Goal: Transaction & Acquisition: Purchase product/service

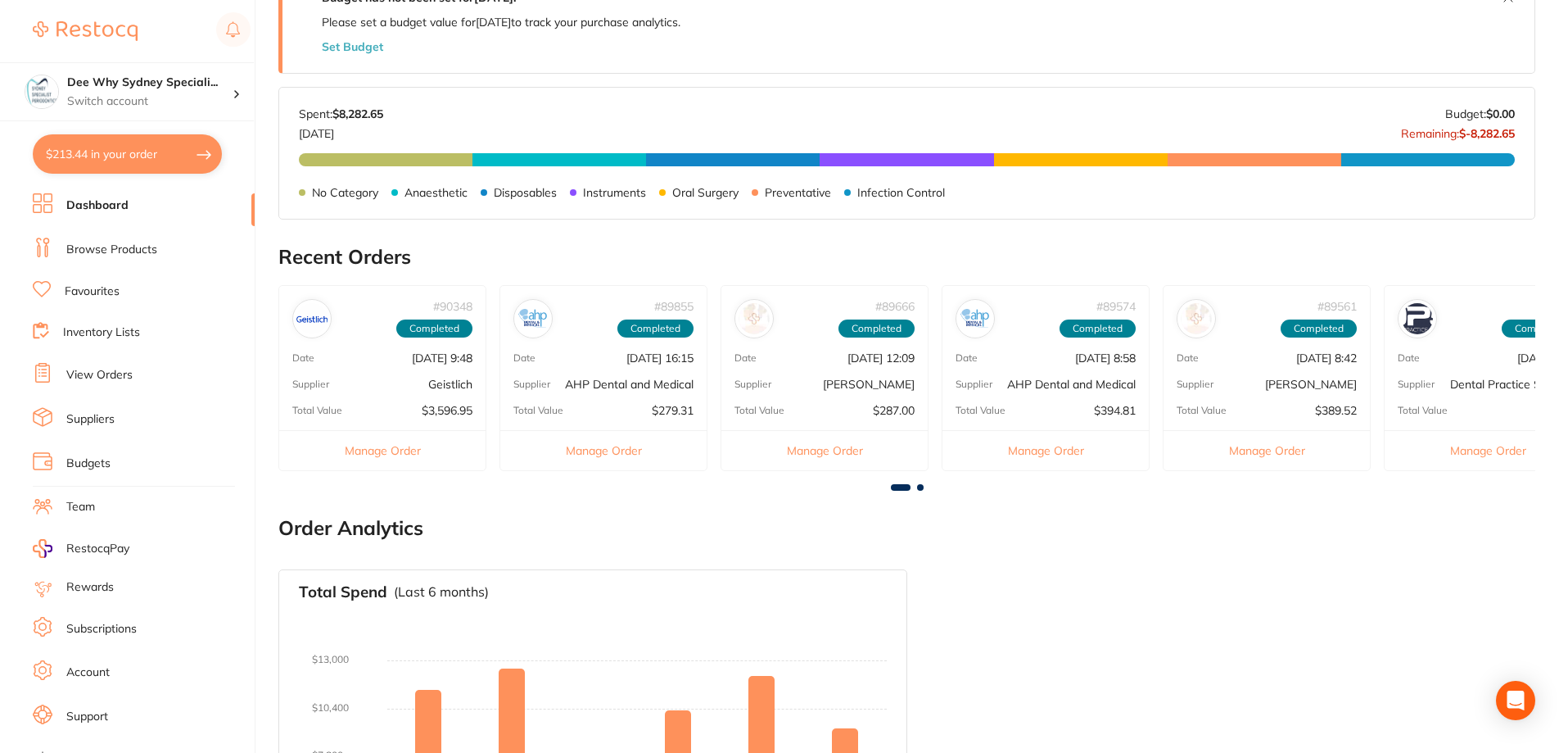
scroll to position [819, 0]
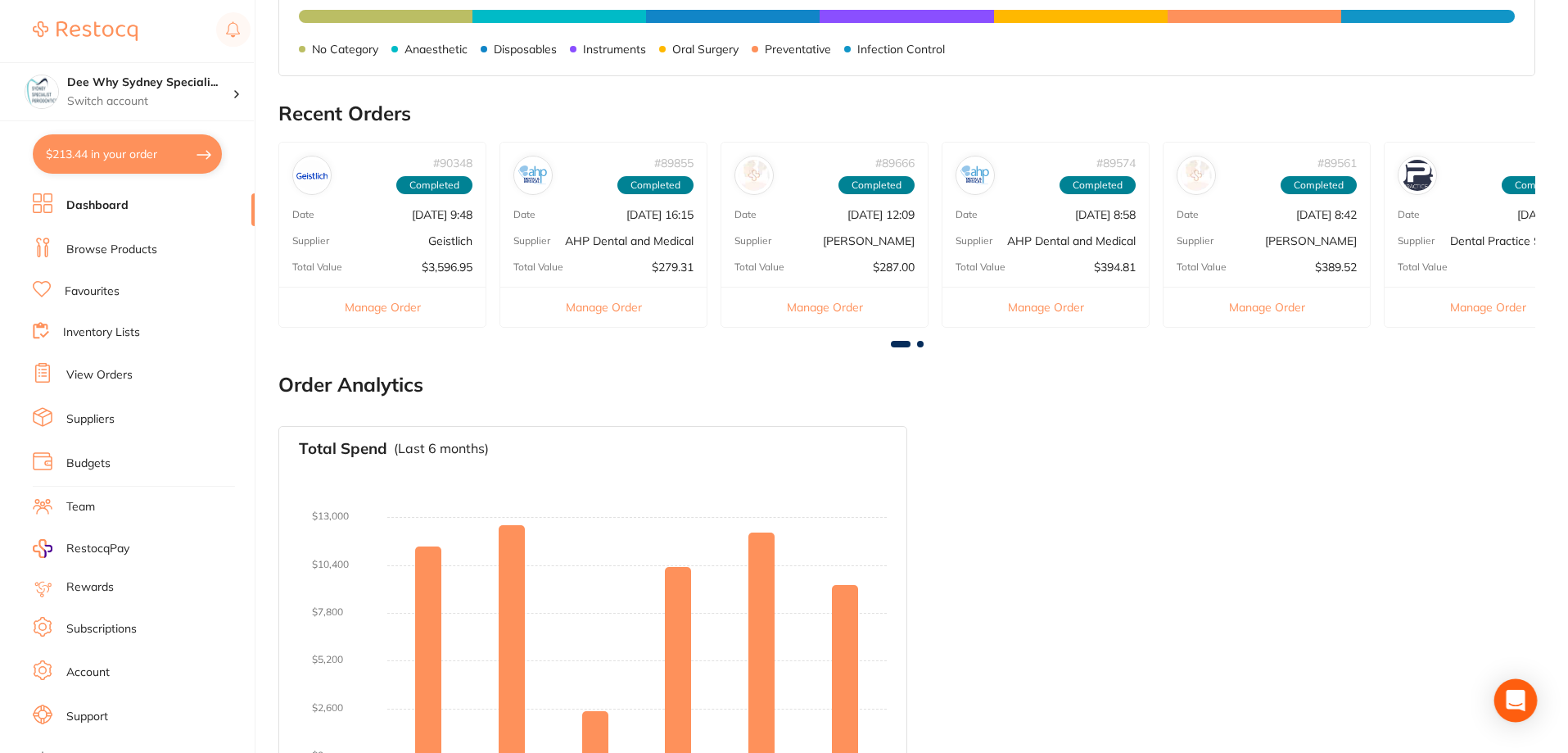
click at [1516, 698] on icon "Open Intercom Messenger" at bounding box center [1514, 700] width 19 height 21
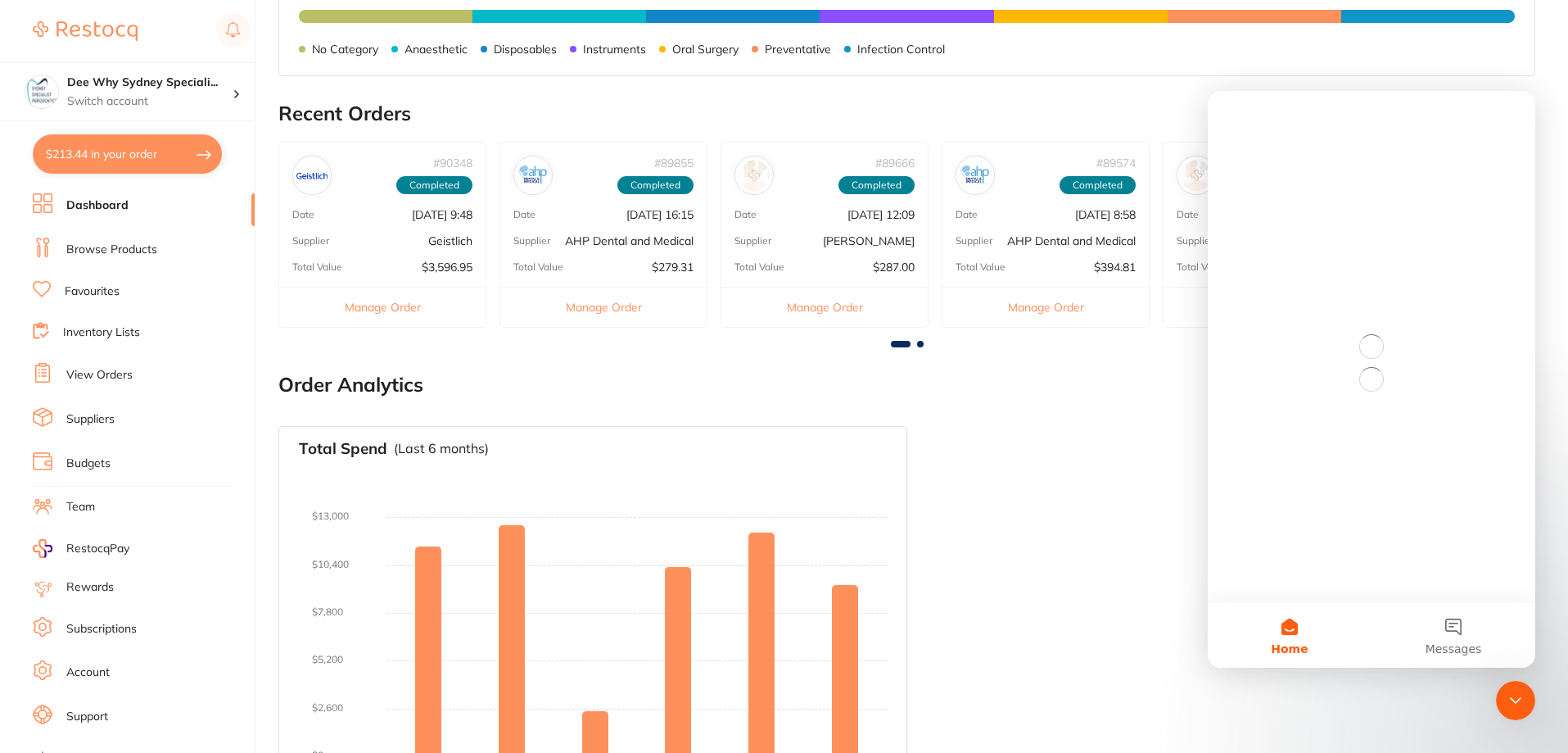
scroll to position [0, 0]
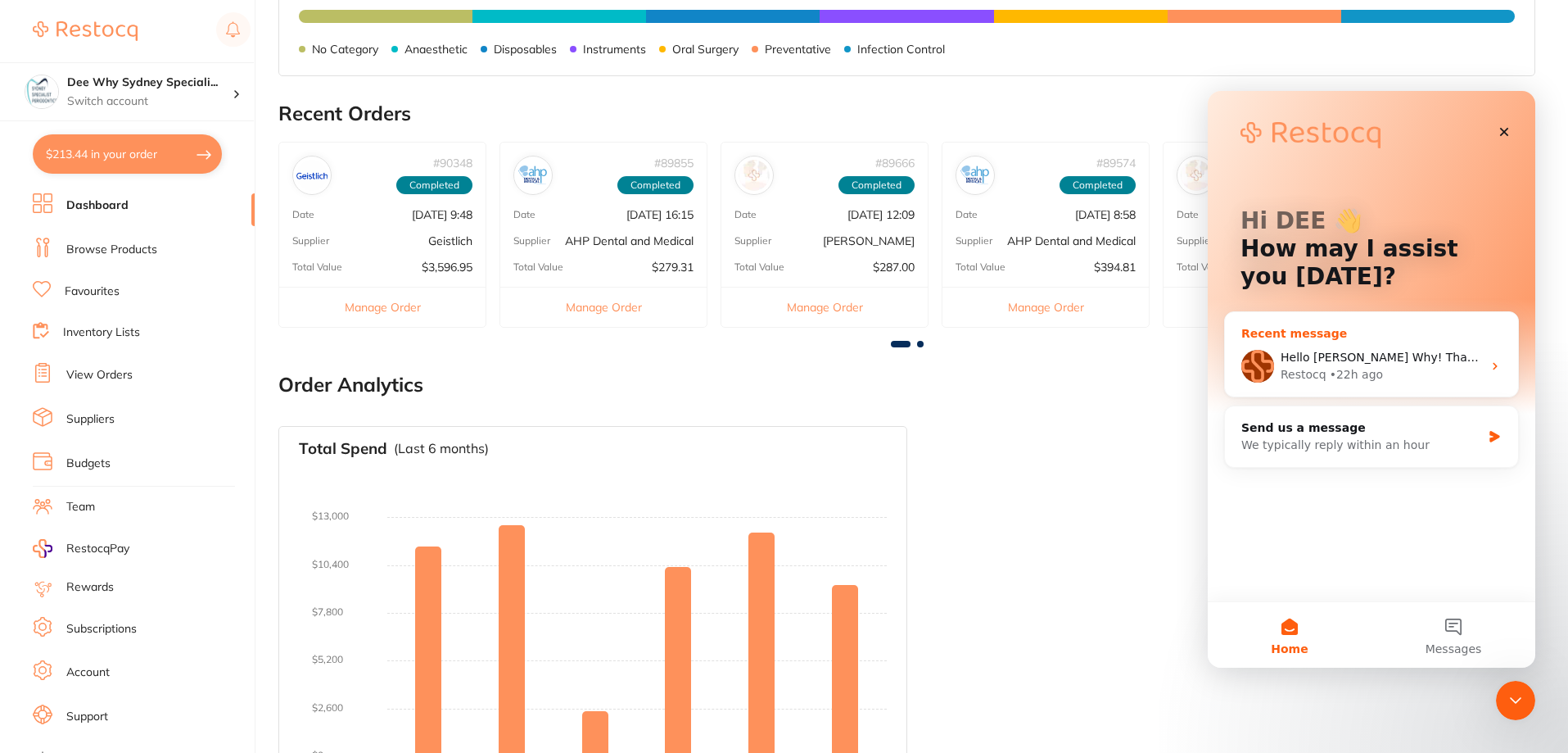
click at [1344, 380] on div "• 22h ago" at bounding box center [1356, 374] width 53 height 17
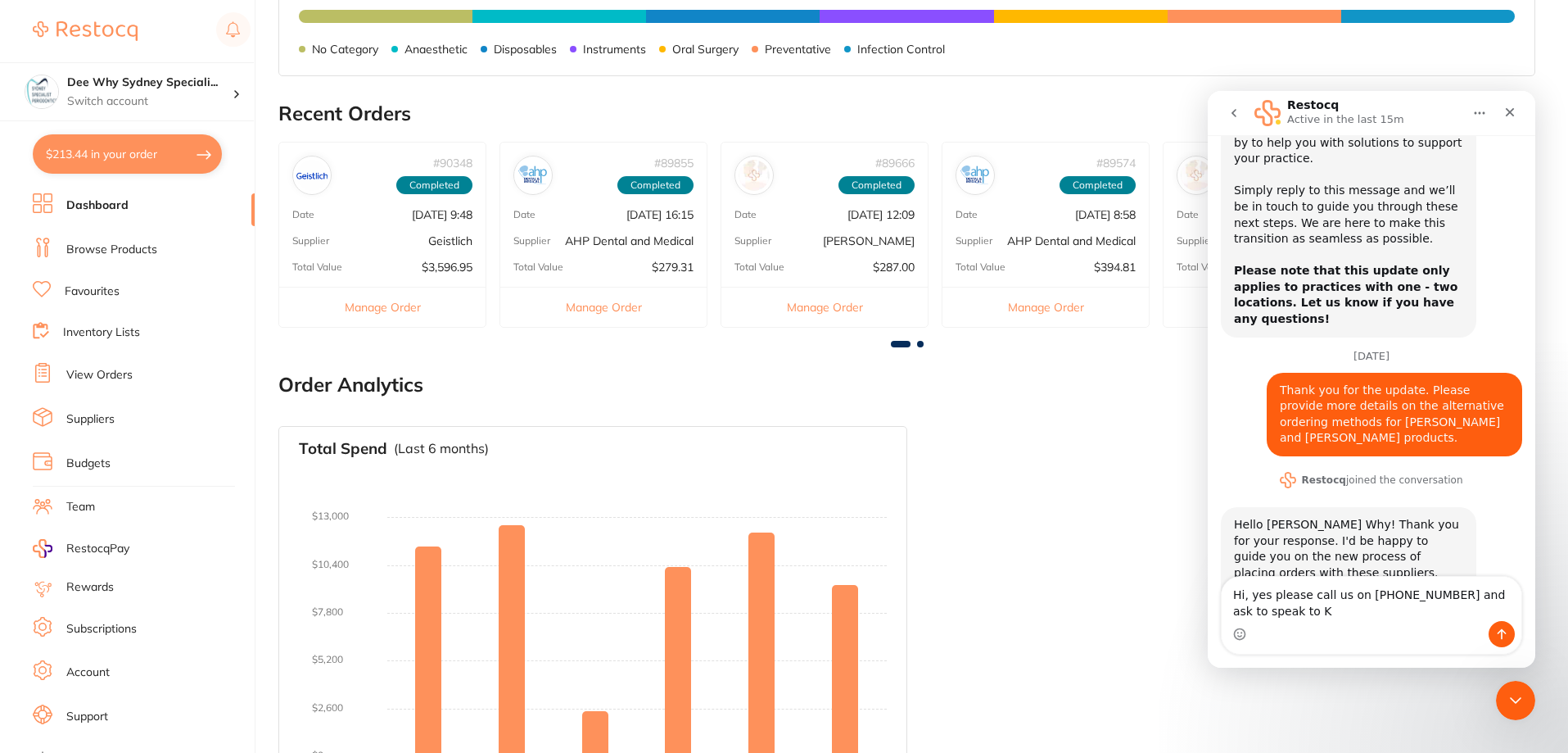
scroll to position [253, 0]
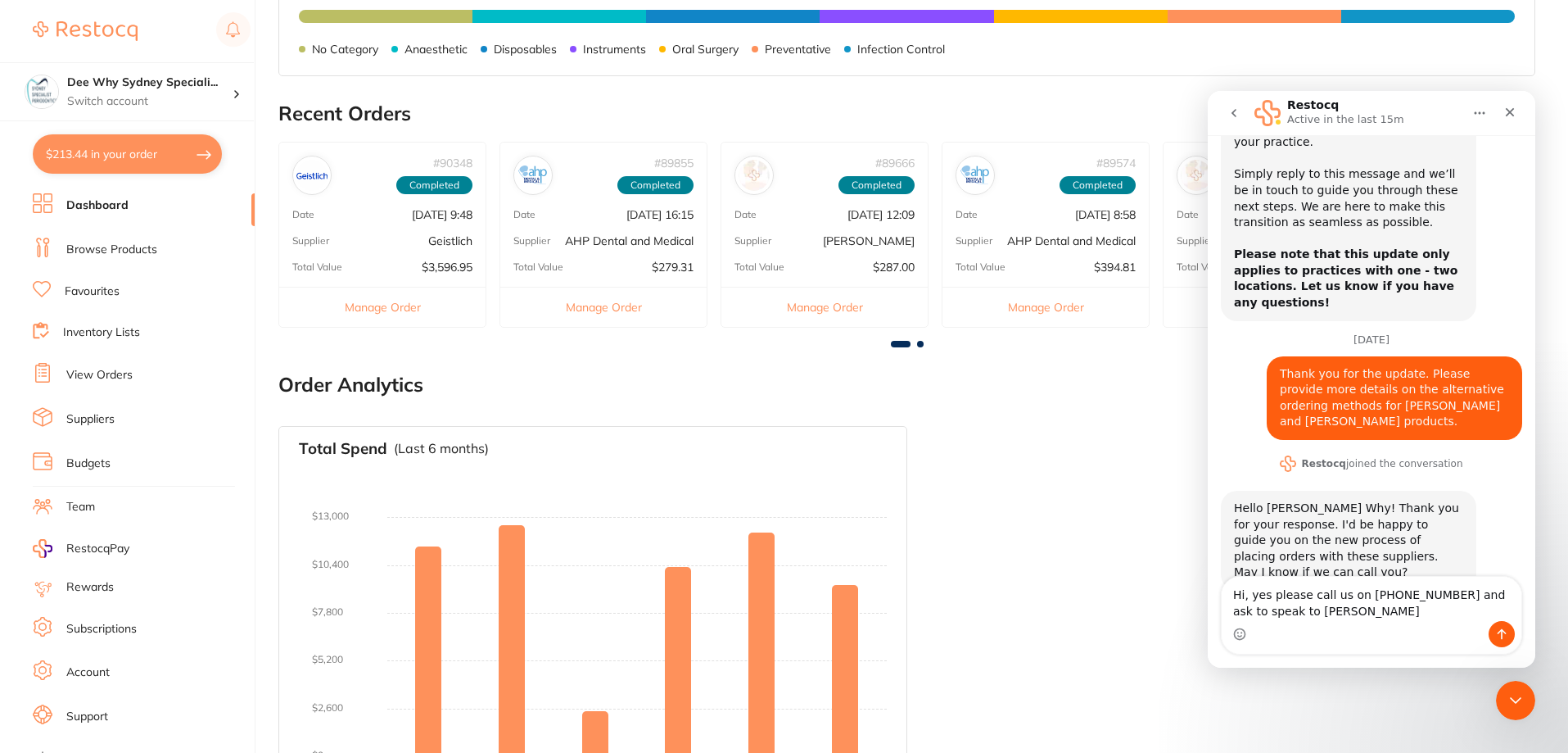
type textarea "Hi, yes please call us on 9971 4923 and ask to speak to Karen"
click at [1499, 632] on icon "Send a message…" at bounding box center [1502, 635] width 9 height 11
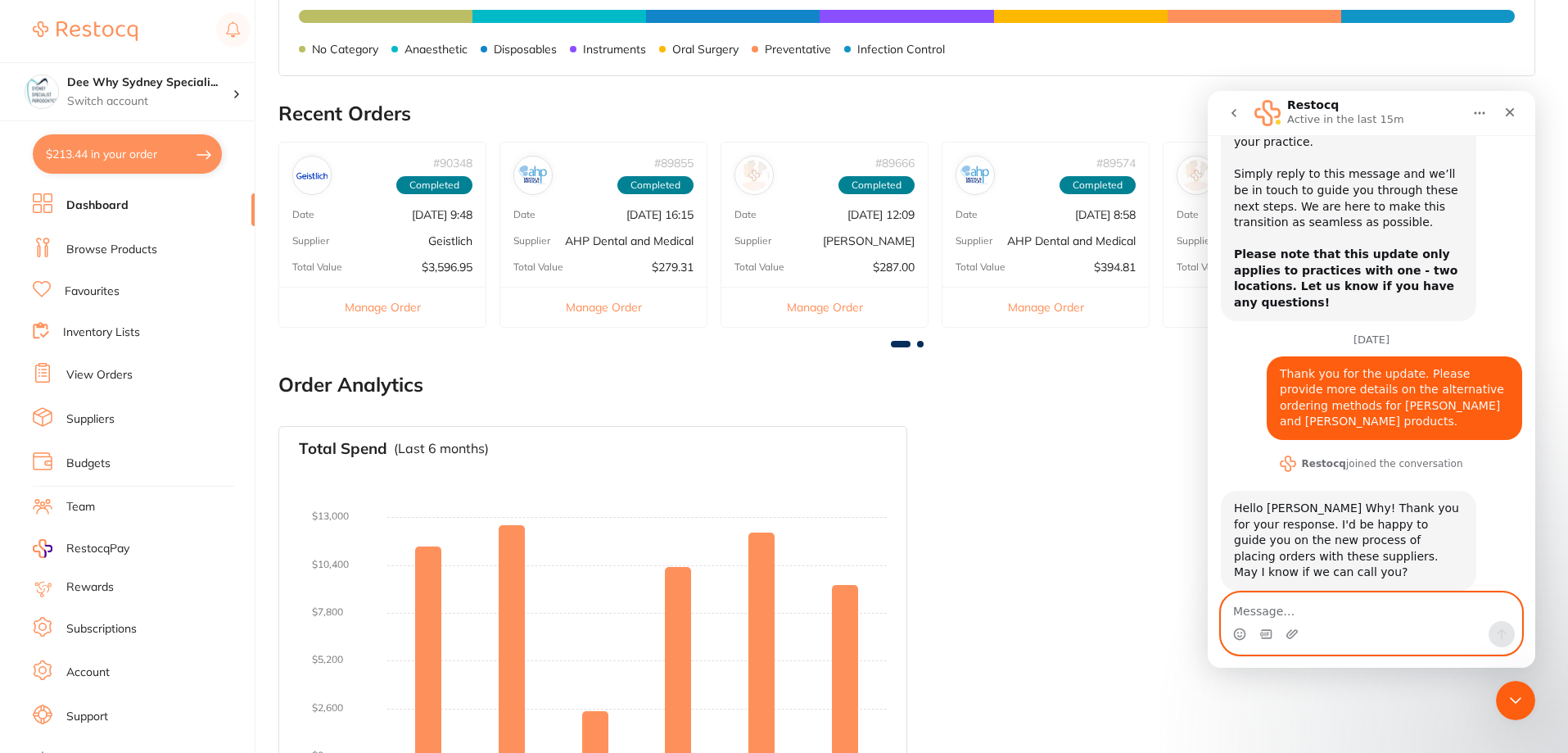
scroll to position [323, 0]
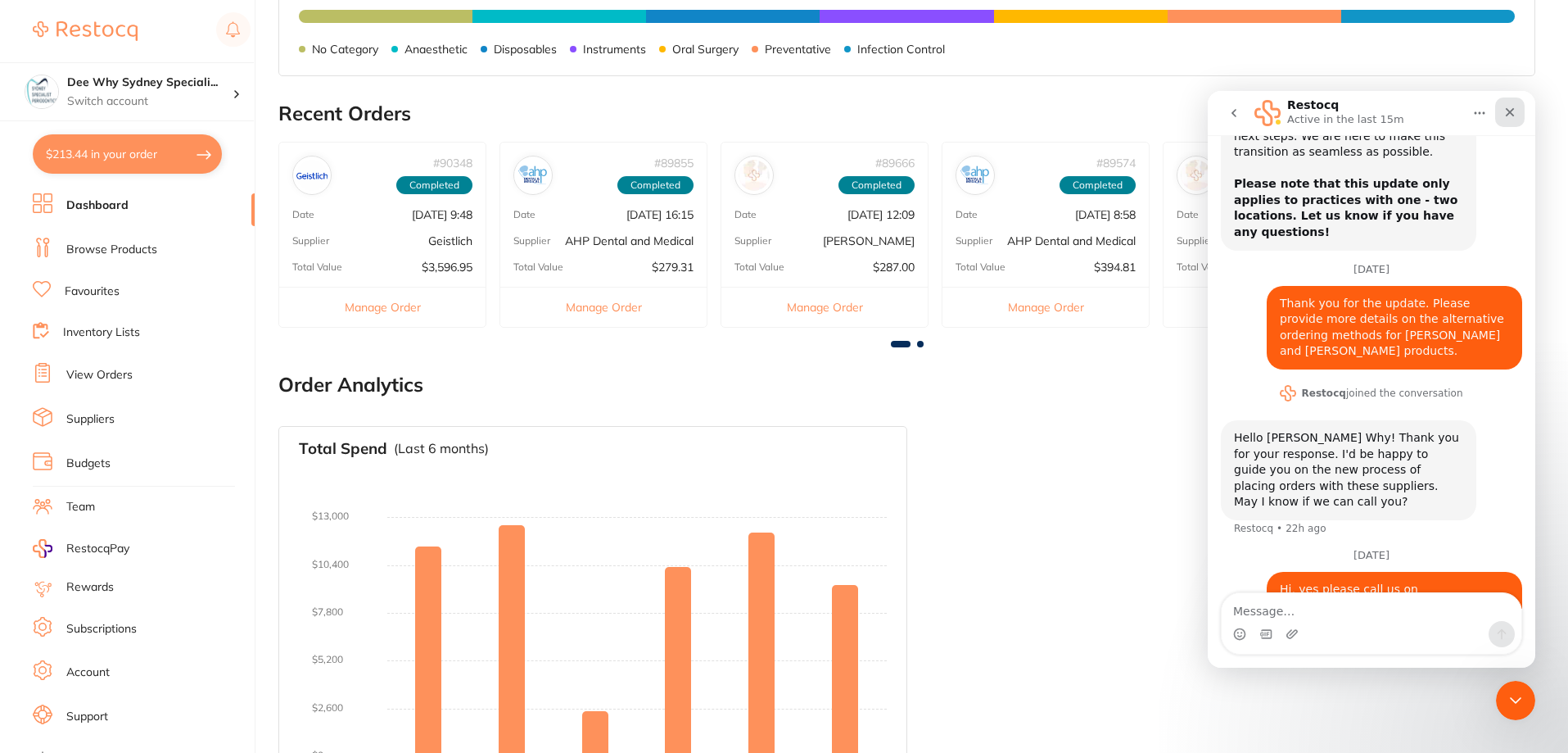
click at [1511, 120] on div "Close" at bounding box center [1509, 112] width 30 height 30
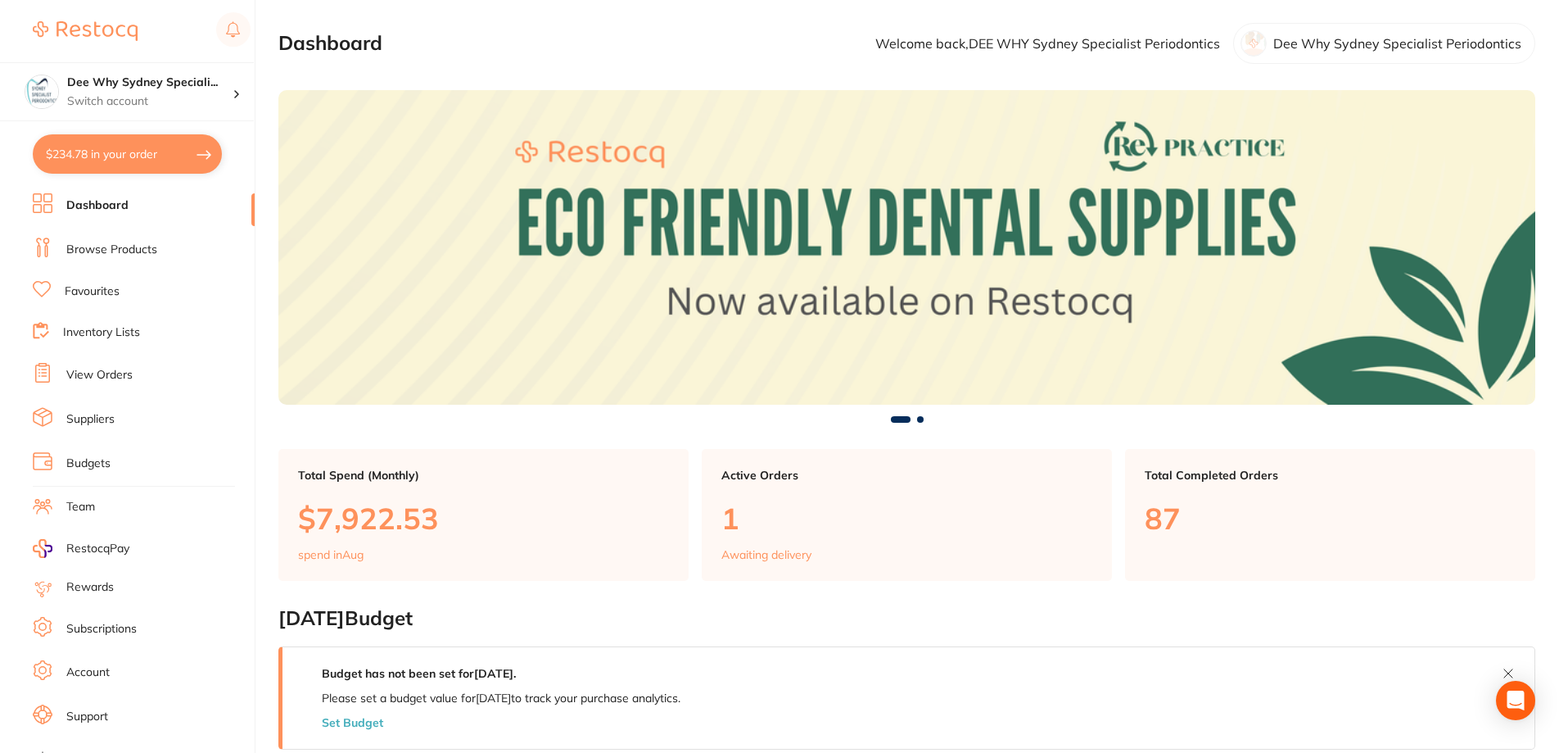
click at [125, 150] on button "$234.78 in your order" at bounding box center [127, 154] width 189 height 39
checkbox input "true"
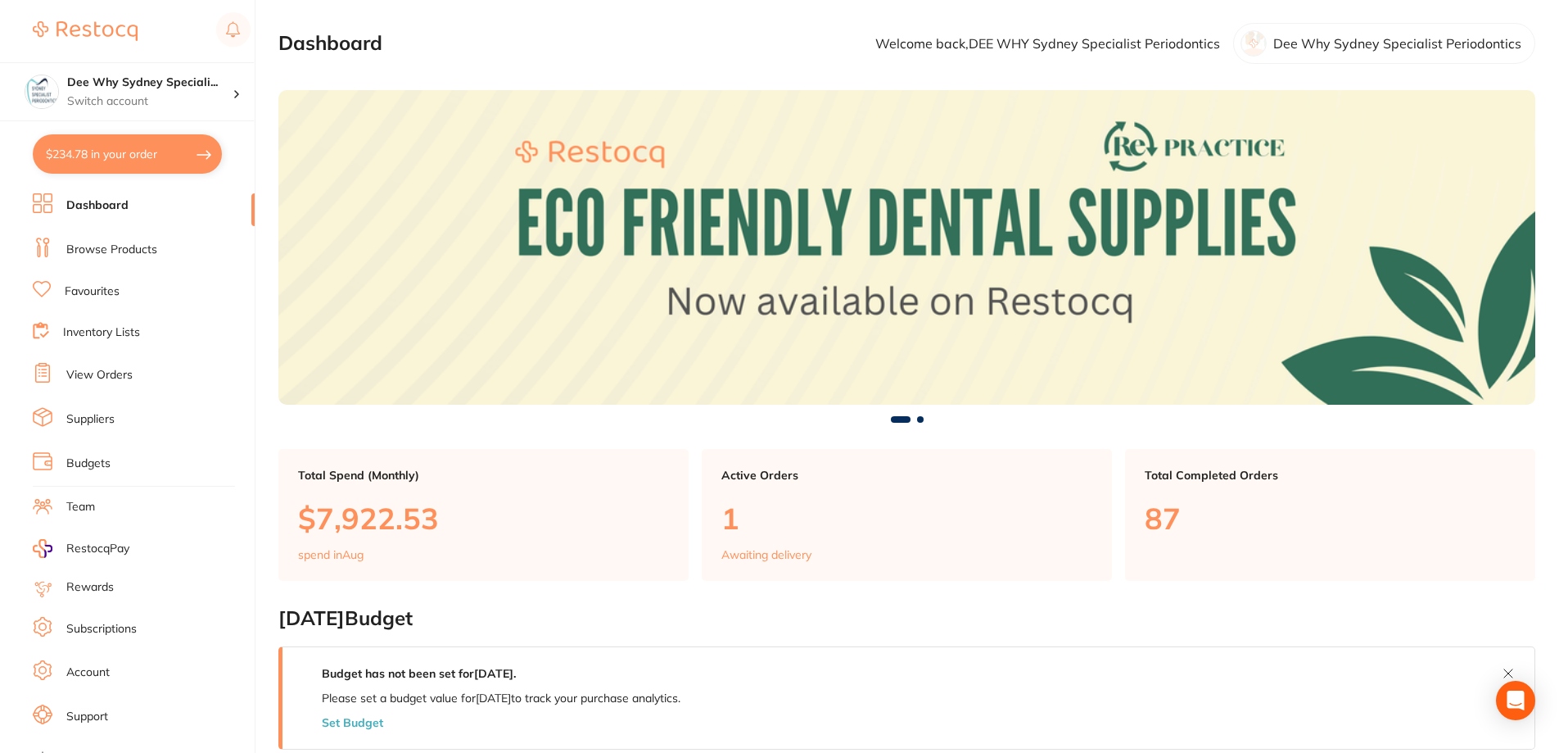
checkbox input "true"
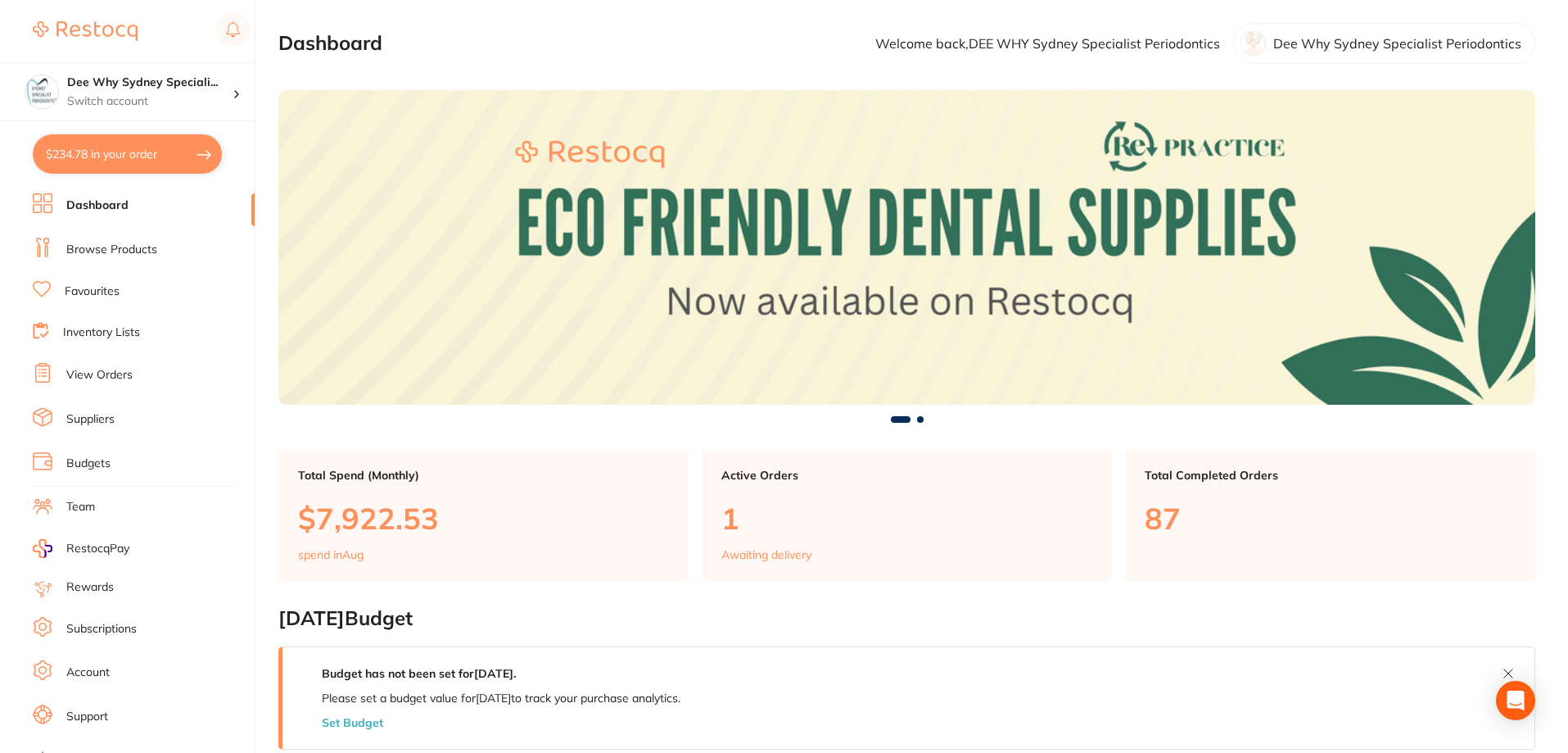
checkbox input "true"
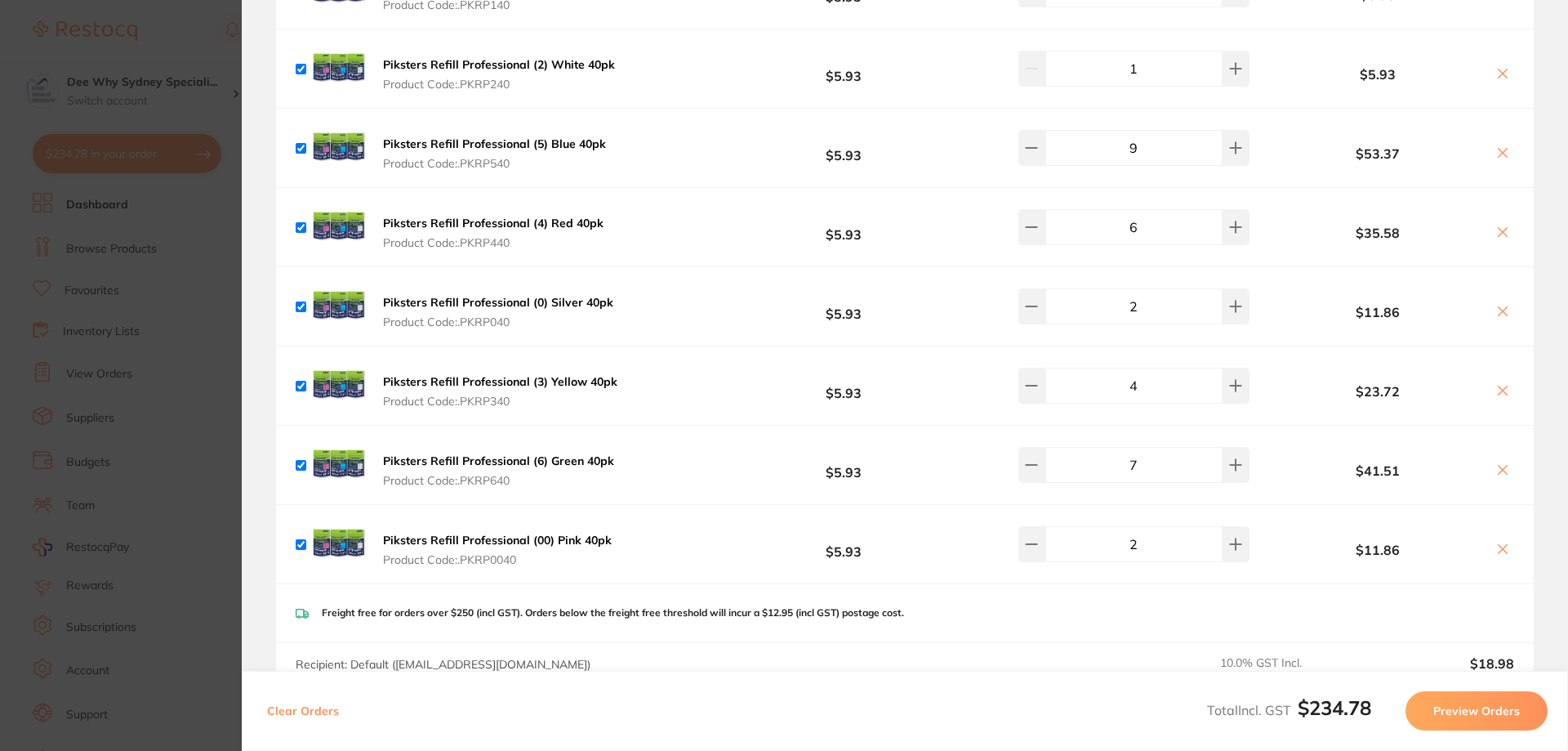
scroll to position [572, 0]
type input "1"
click at [446, 711] on div "Clear Orders Total Incl. GST $228.26 Preview Orders" at bounding box center [905, 711] width 1327 height 80
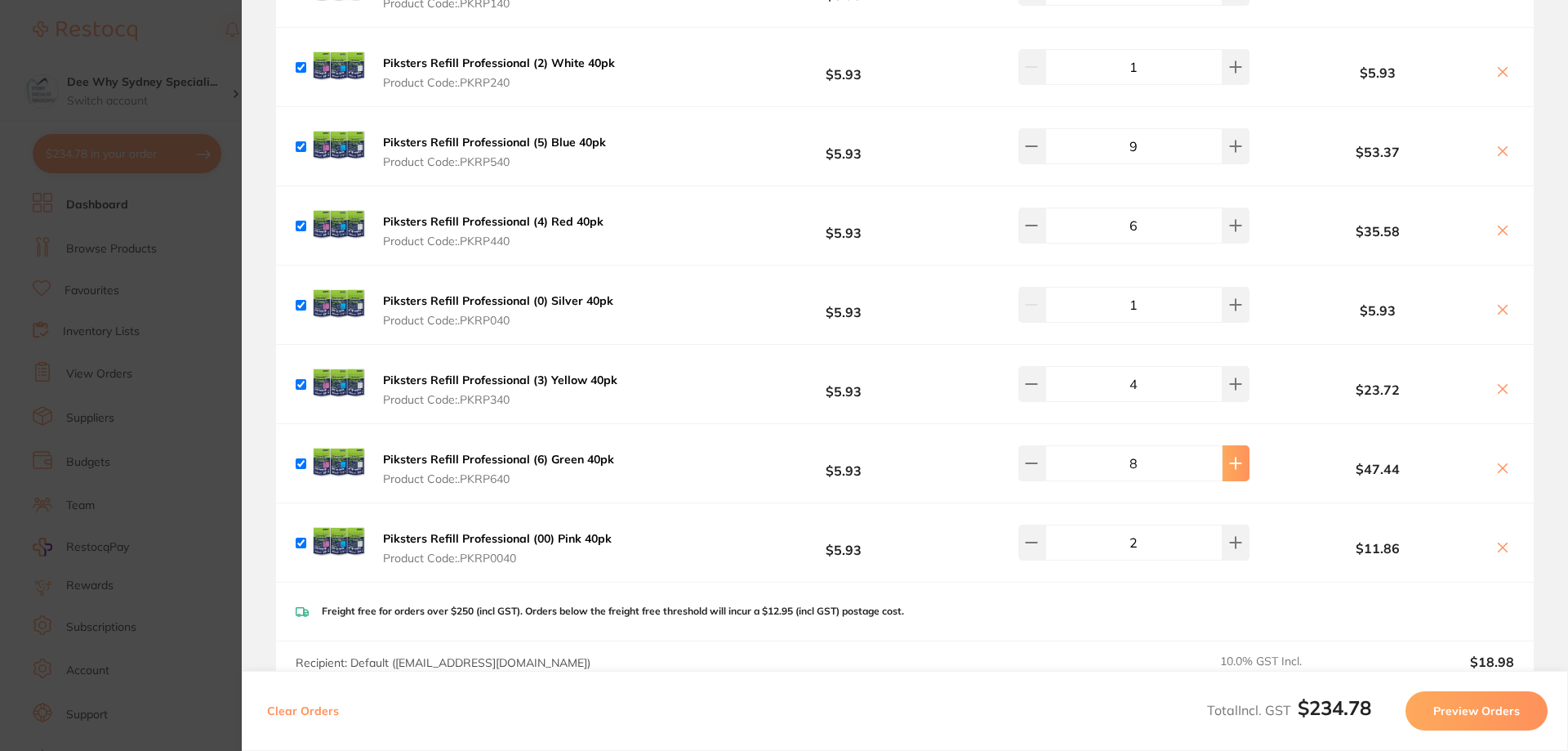
type input "9"
type input "7"
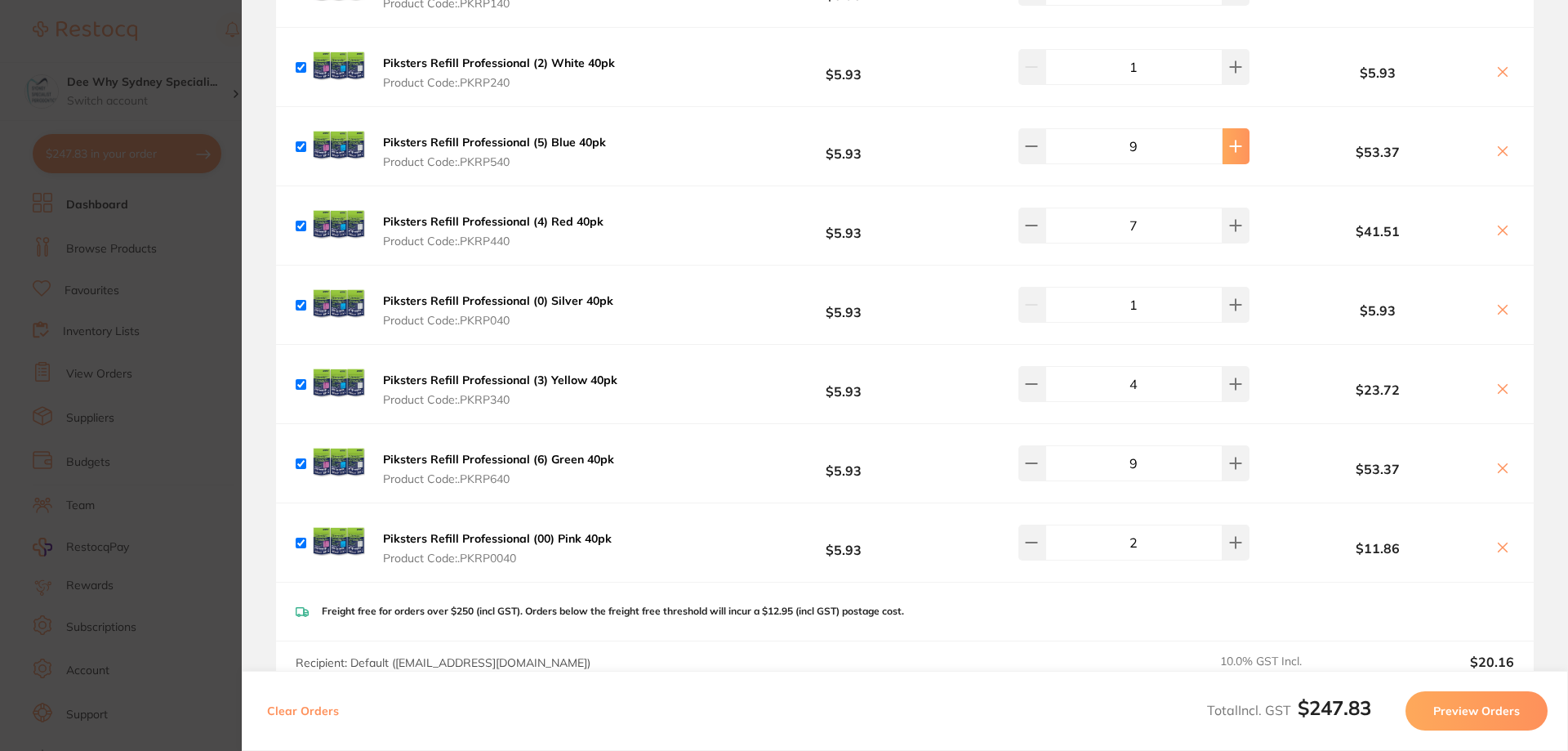
type input "10"
type input "2"
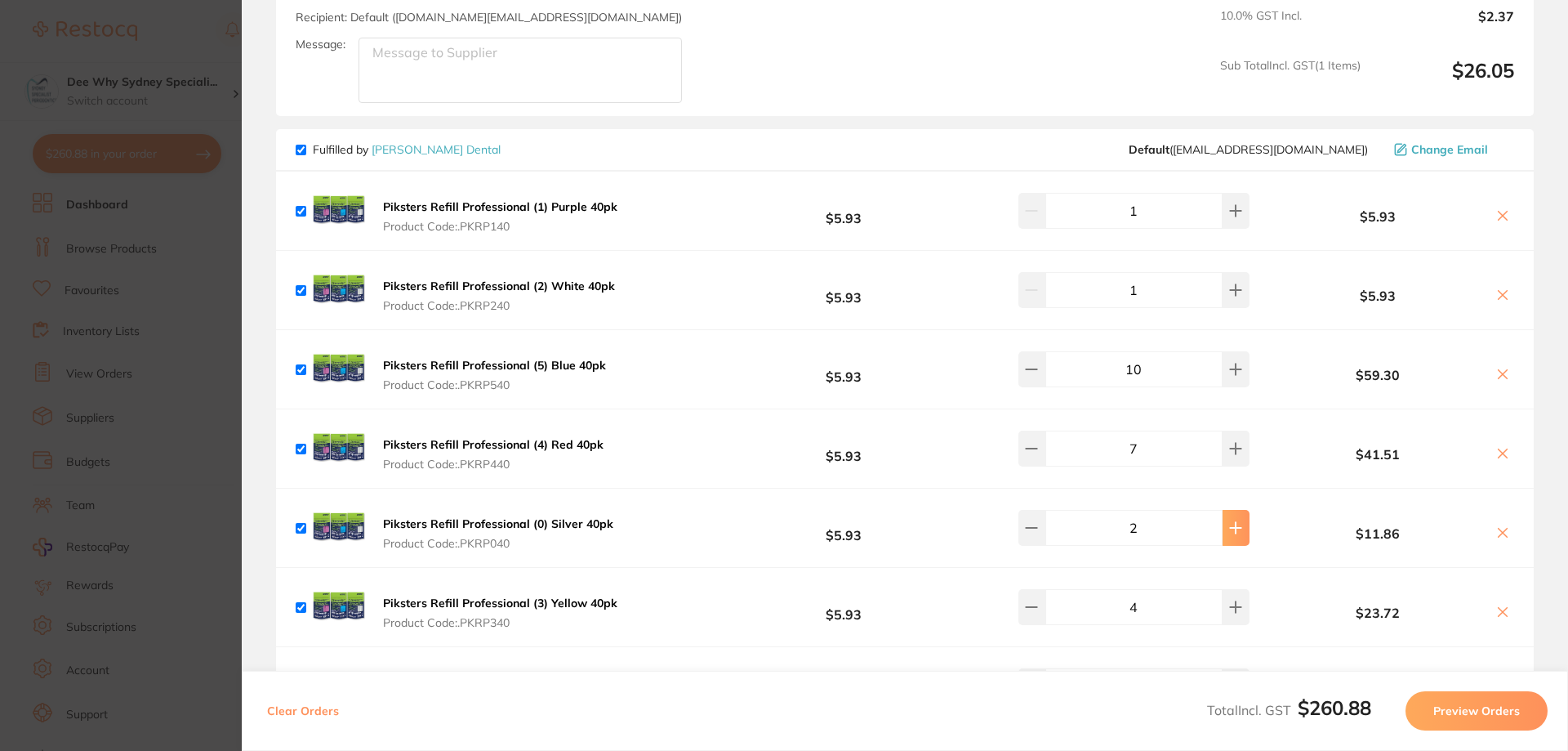
scroll to position [327, 0]
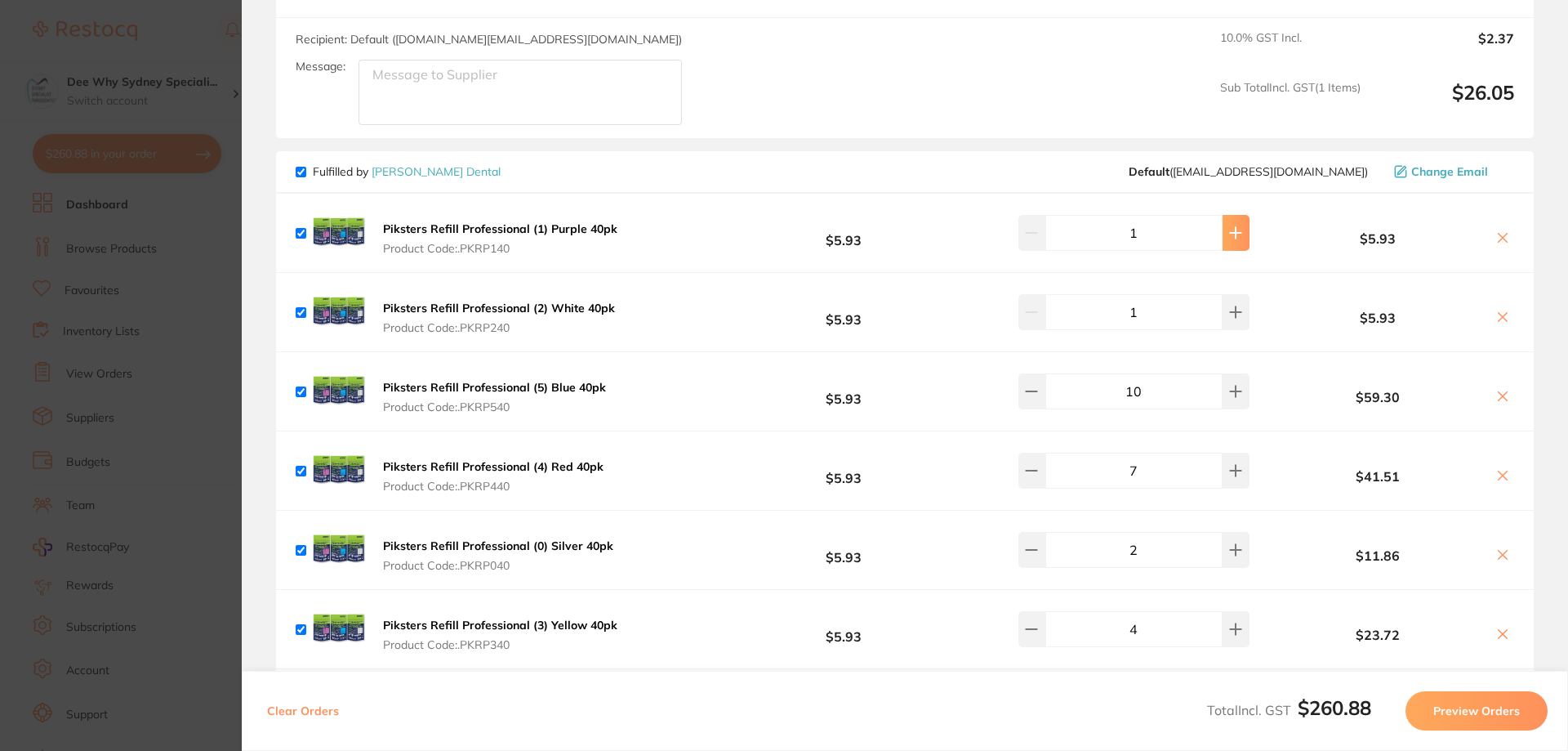
type input "2"
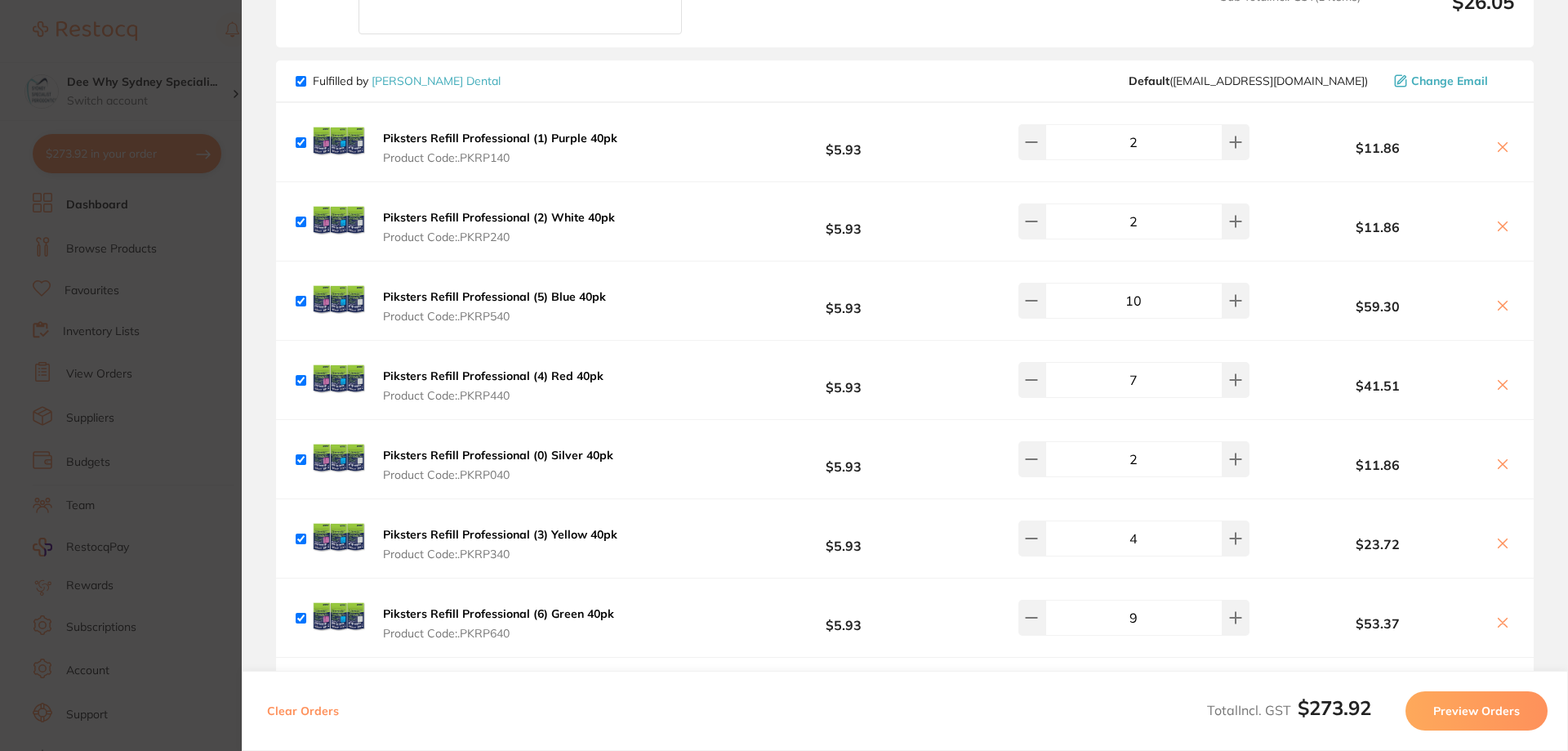
scroll to position [654, 0]
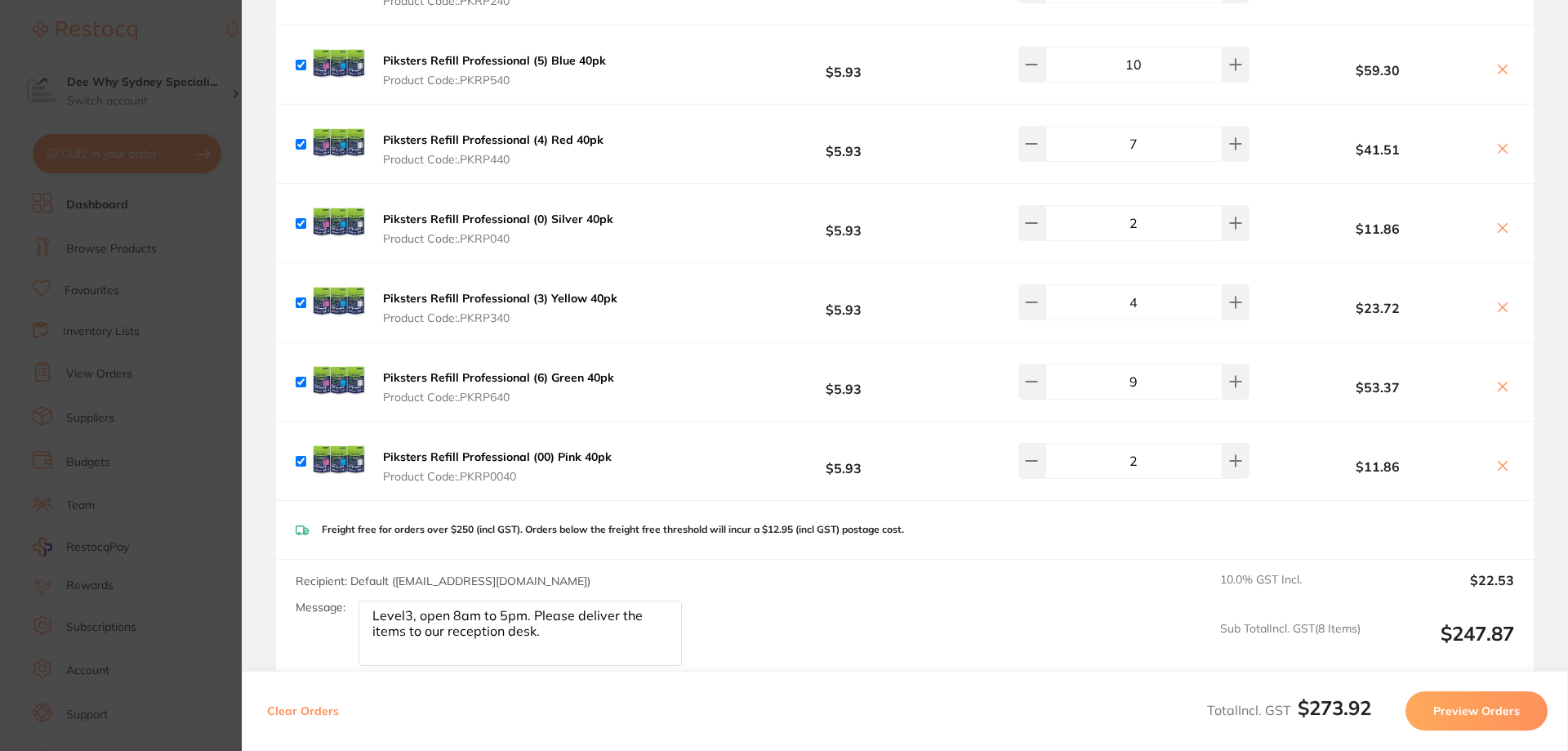
click at [849, 617] on div "Recipient: Default ( sales@piksters.com ) Message: Level3, open 8am to 5pm. Ple…" at bounding box center [905, 620] width 1258 height 120
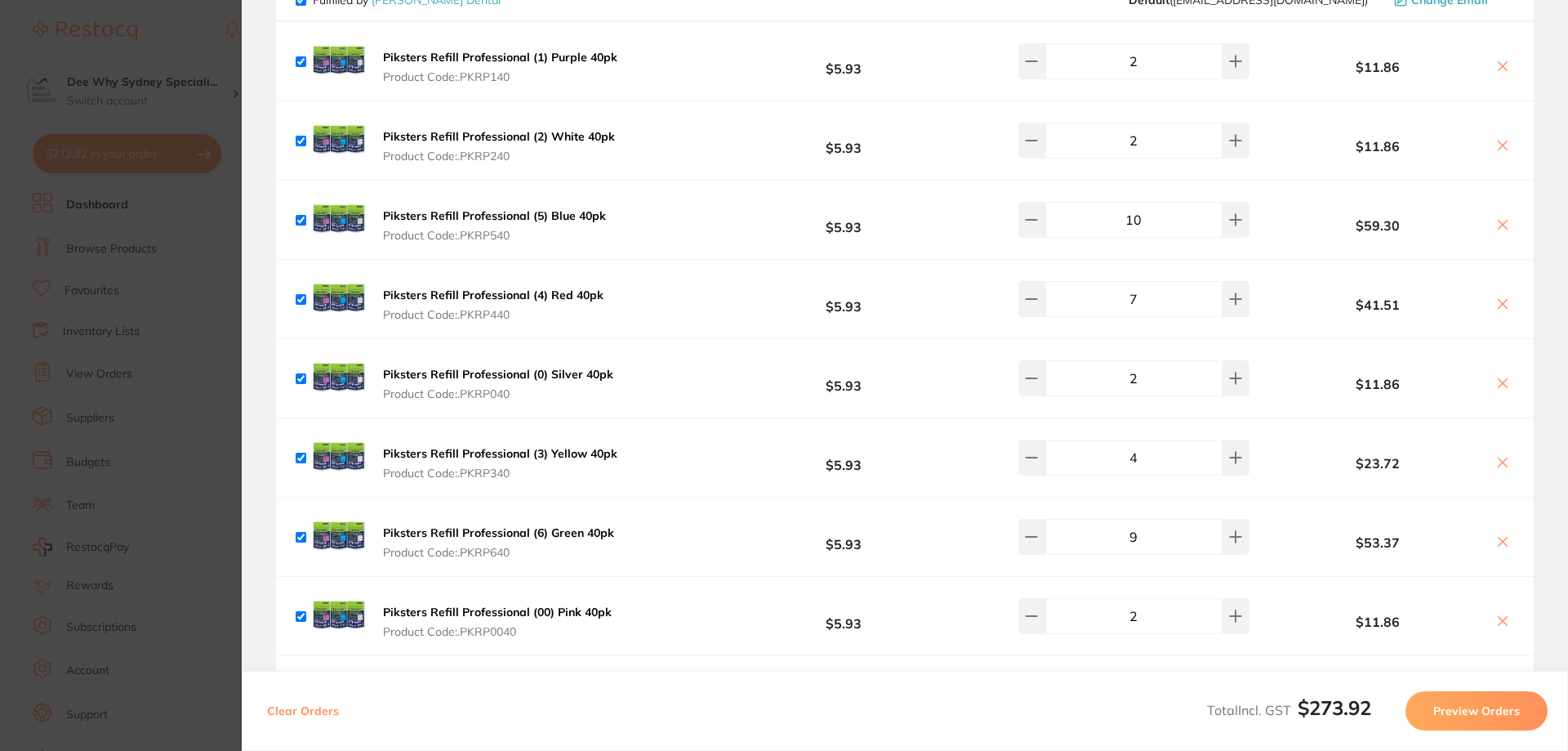
scroll to position [490, 0]
